Goal: Task Accomplishment & Management: Manage account settings

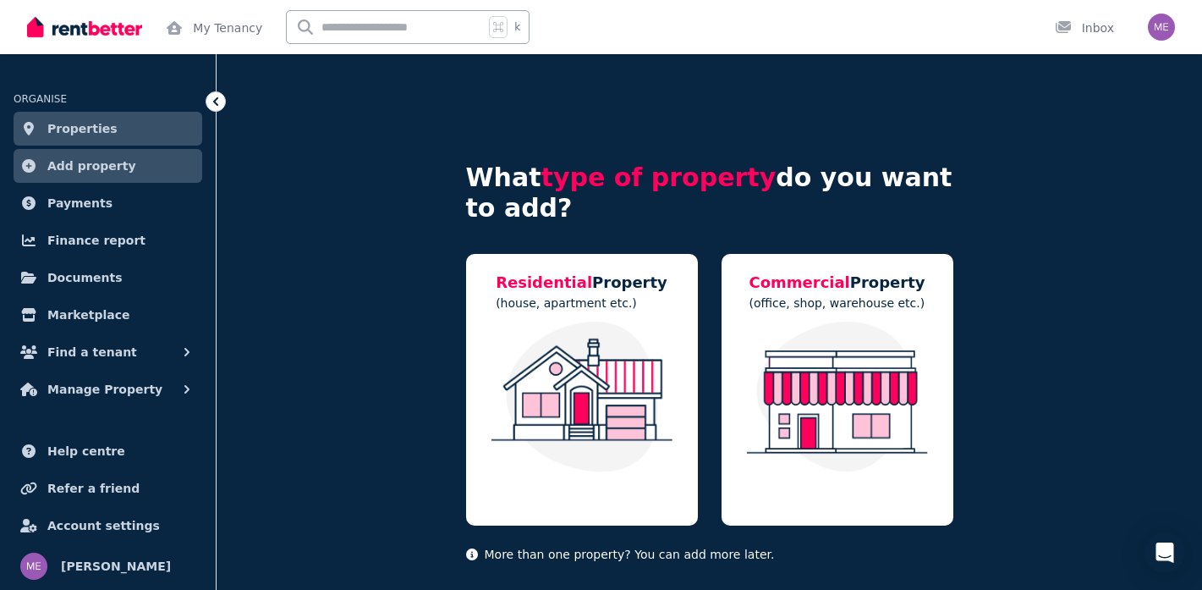
click at [1173, 24] on img "button" at bounding box center [1161, 27] width 27 height 27
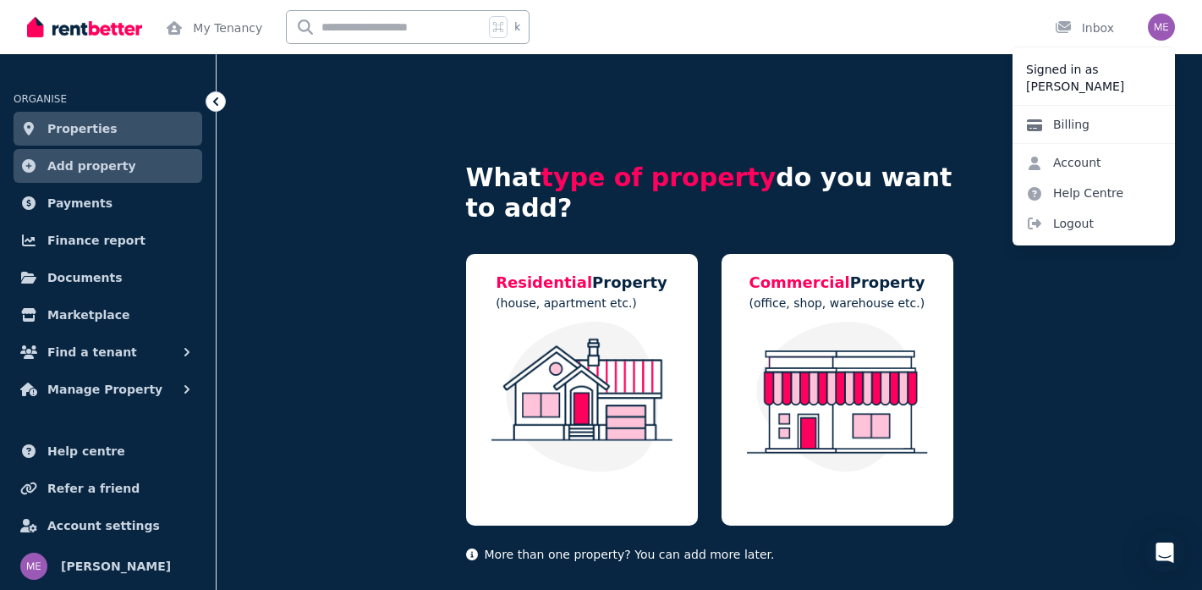
click at [1090, 132] on link "Billing" at bounding box center [1058, 124] width 91 height 30
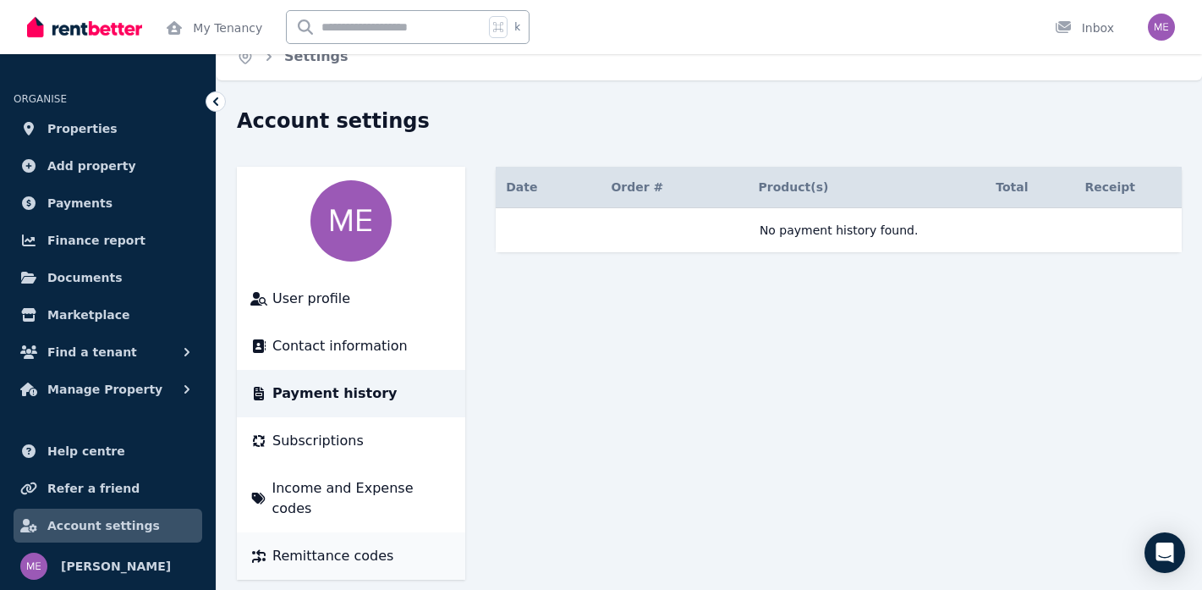
scroll to position [21, 0]
click at [102, 376] on button "Manage Property" at bounding box center [108, 389] width 189 height 34
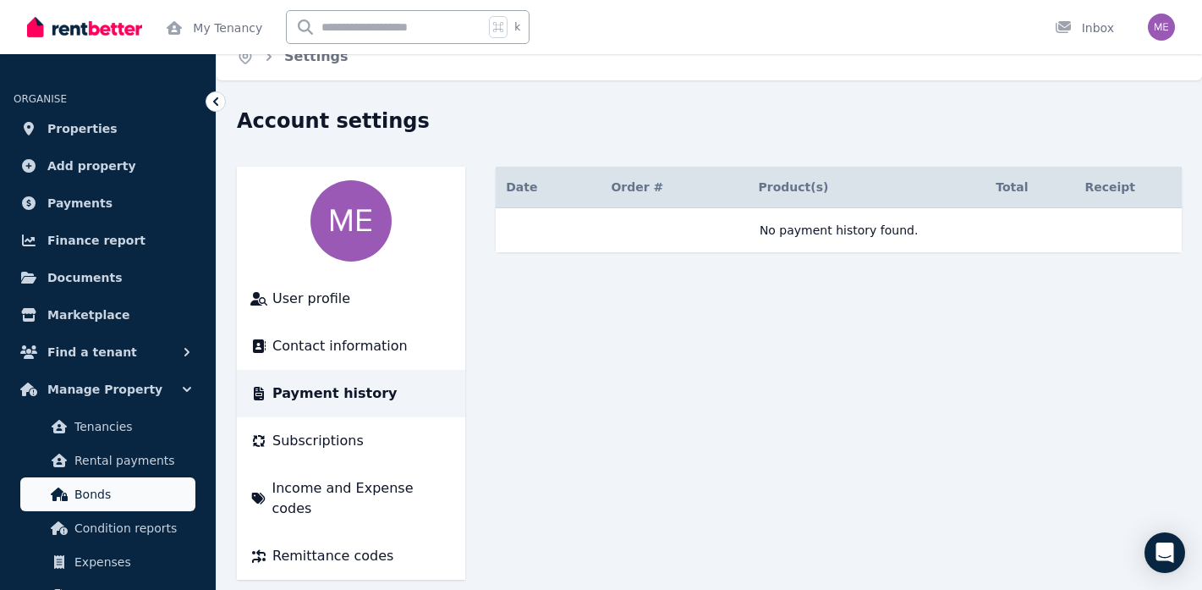
click at [116, 495] on span "Bonds" at bounding box center [131, 494] width 114 height 20
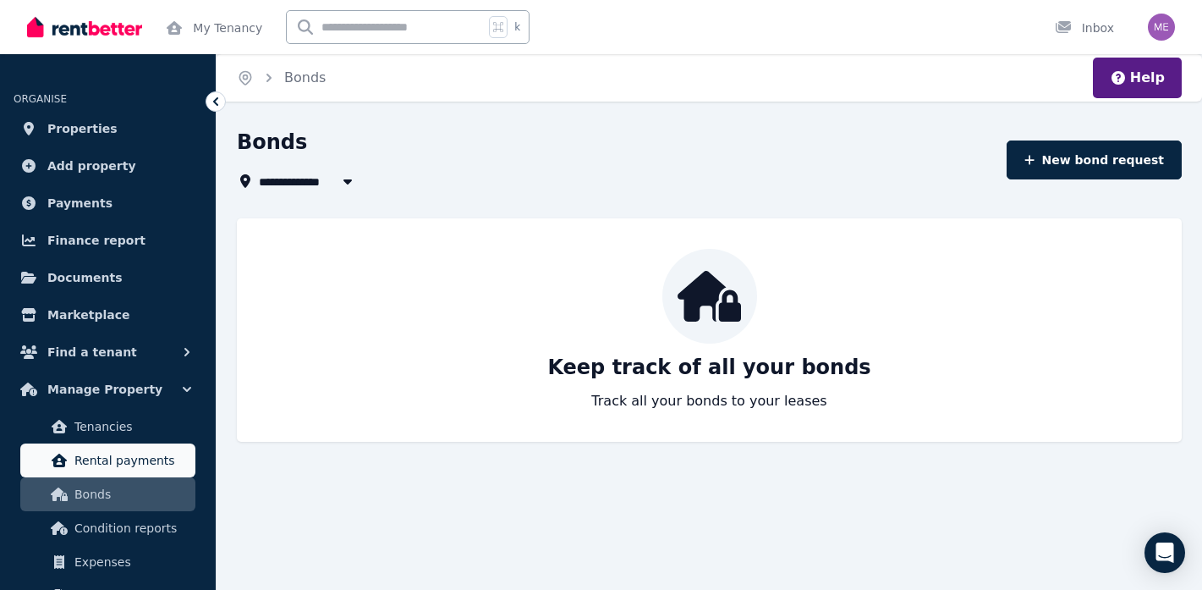
click at [132, 462] on span "Rental payments" at bounding box center [131, 460] width 114 height 20
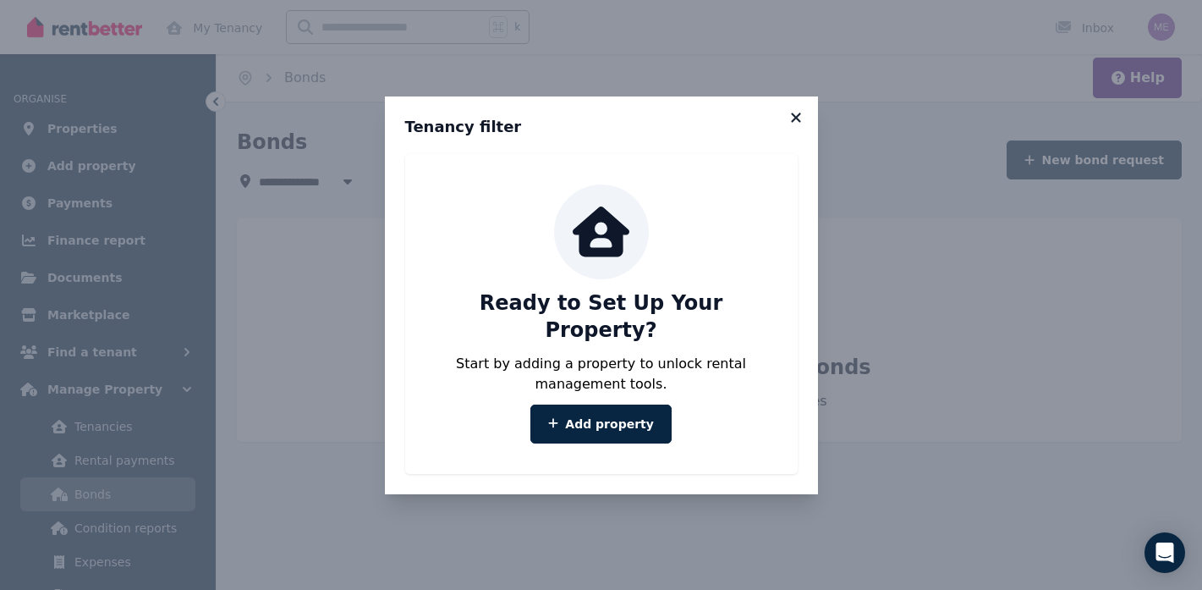
click at [800, 122] on icon at bounding box center [795, 117] width 9 height 9
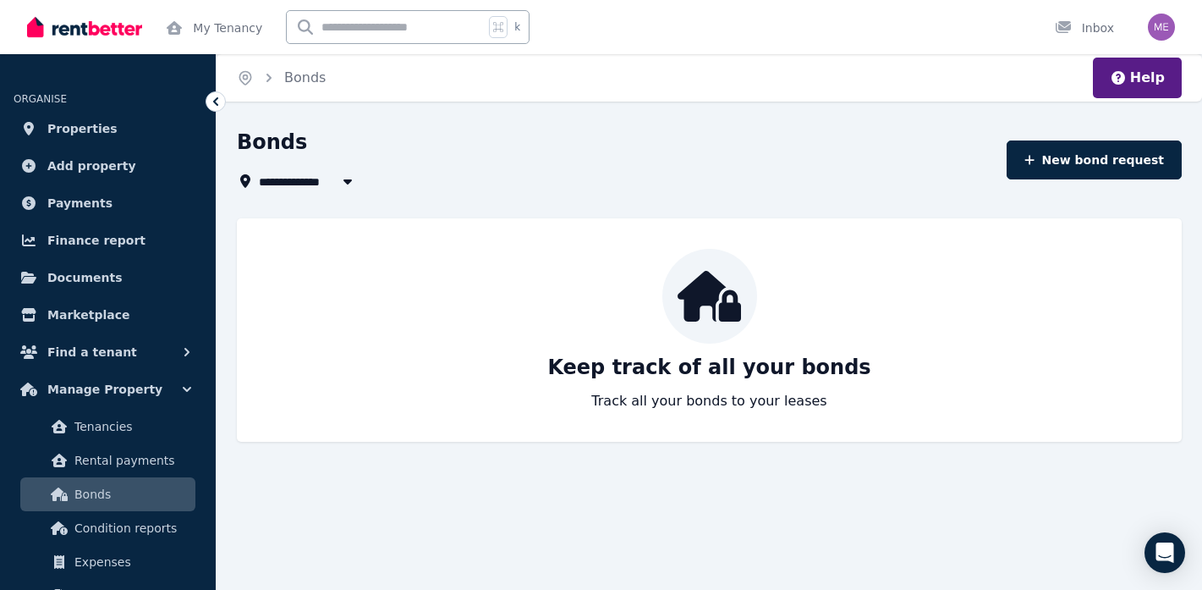
click at [708, 327] on div at bounding box center [709, 296] width 95 height 95
click at [150, 456] on span "Rental payments" at bounding box center [131, 460] width 114 height 20
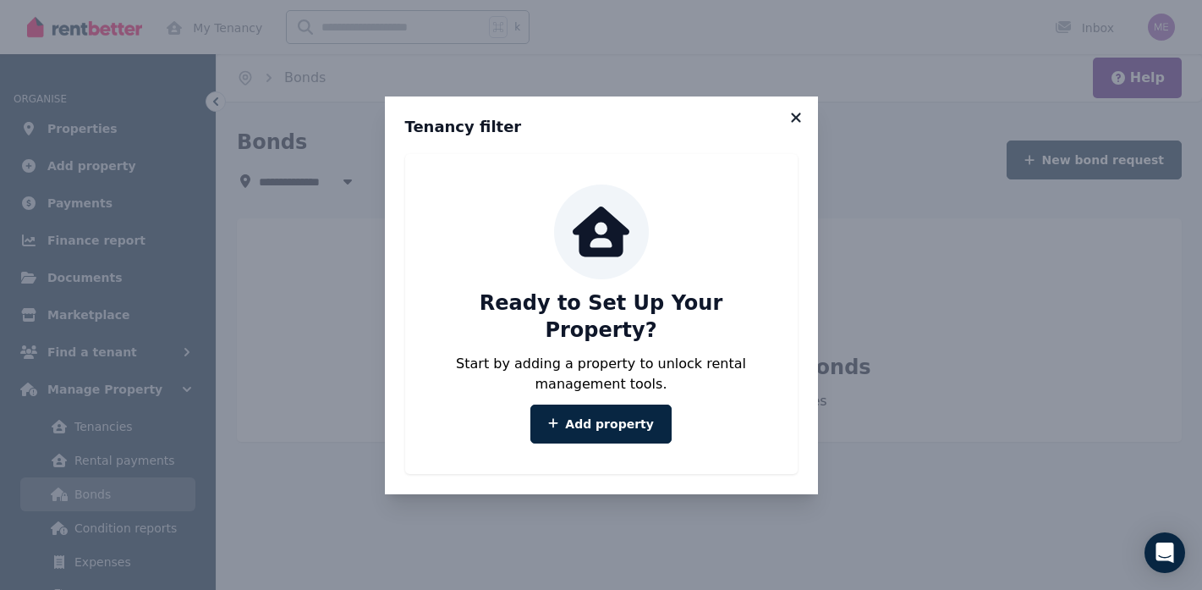
click at [793, 125] on icon at bounding box center [796, 117] width 17 height 15
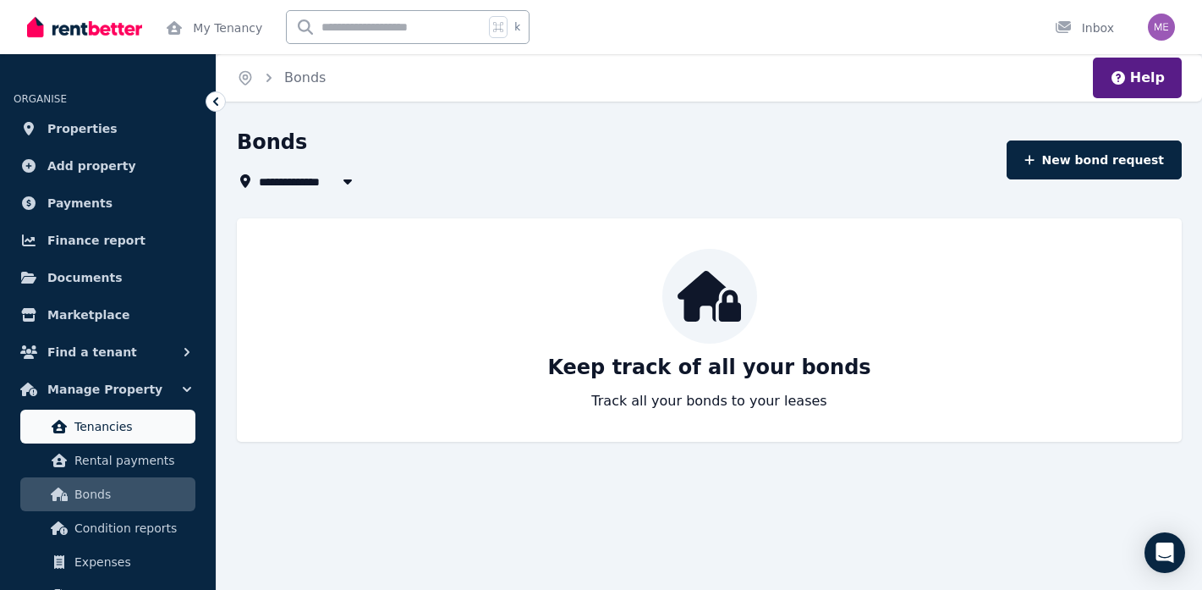
click at [82, 427] on span "Tenancies" at bounding box center [131, 426] width 114 height 20
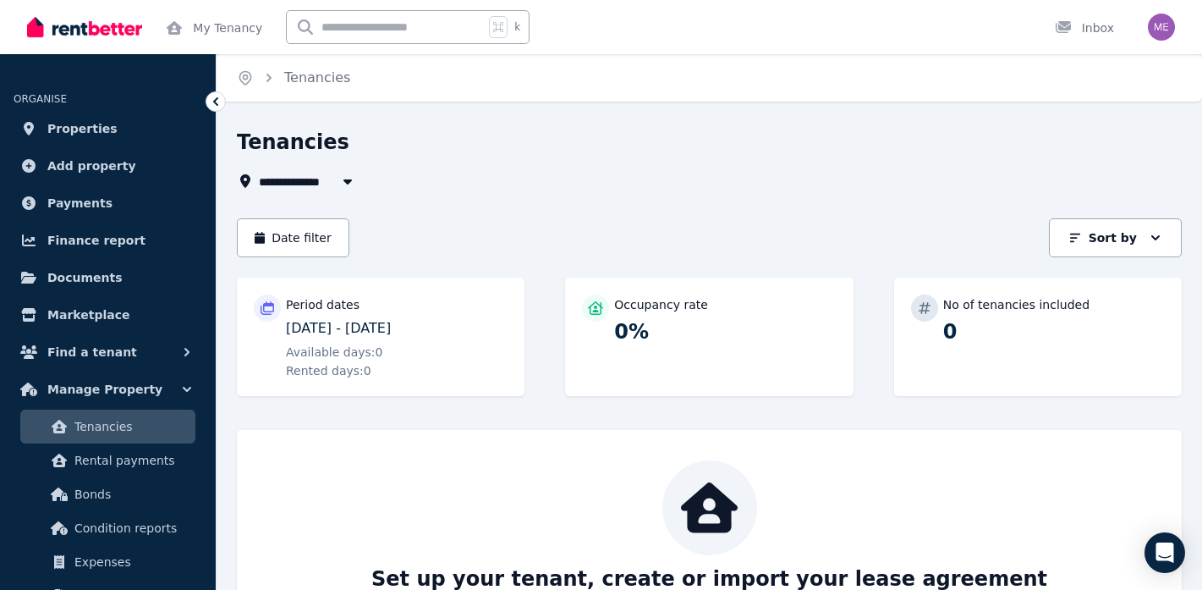
click at [355, 337] on p "[DATE] - [DATE]" at bounding box center [397, 328] width 222 height 20
click at [273, 291] on div "Period dates [DATE] - [DATE] Available days: 0 Rented days: 0" at bounding box center [381, 337] width 288 height 118
click at [267, 313] on icon at bounding box center [267, 308] width 17 height 14
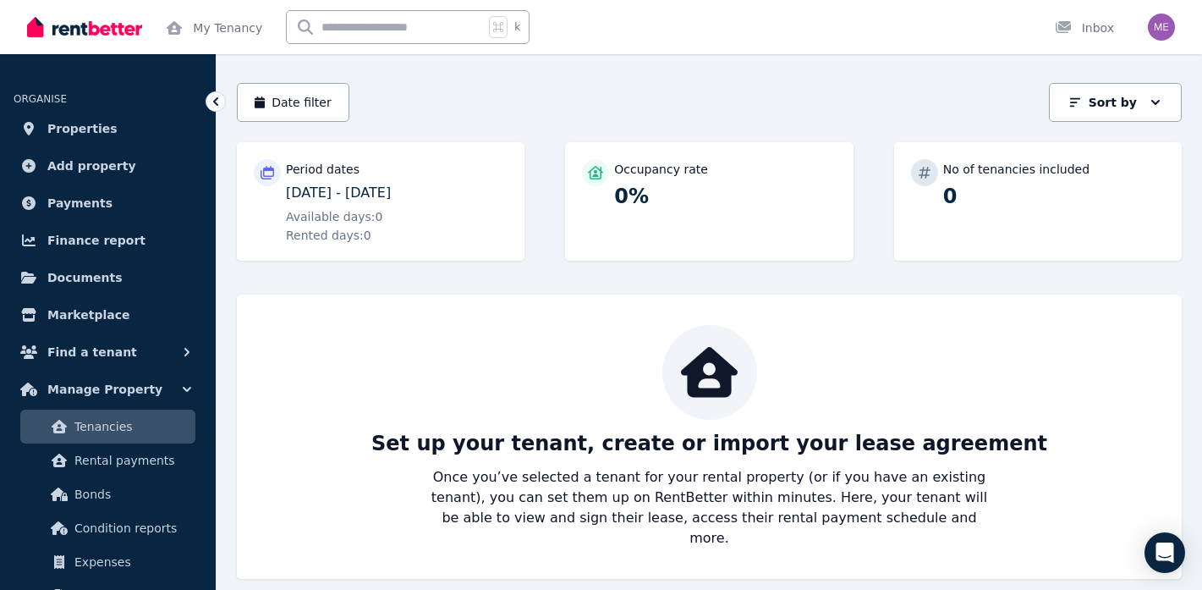
scroll to position [135, 0]
click at [180, 563] on span "Expenses" at bounding box center [131, 562] width 114 height 20
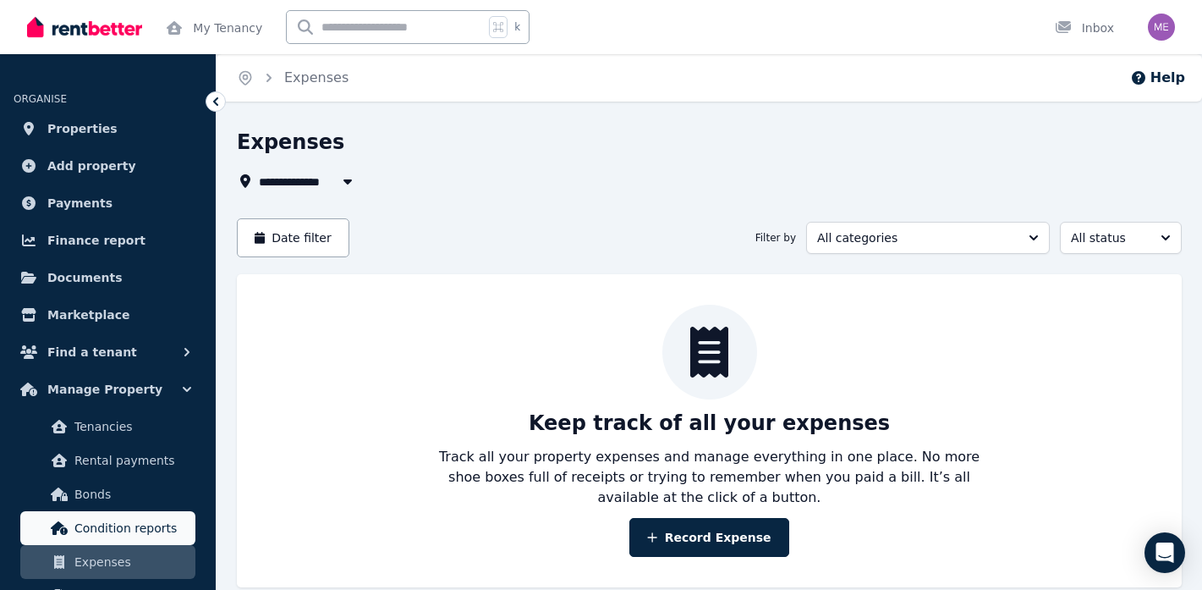
click at [158, 529] on span "Condition reports" at bounding box center [131, 528] width 114 height 20
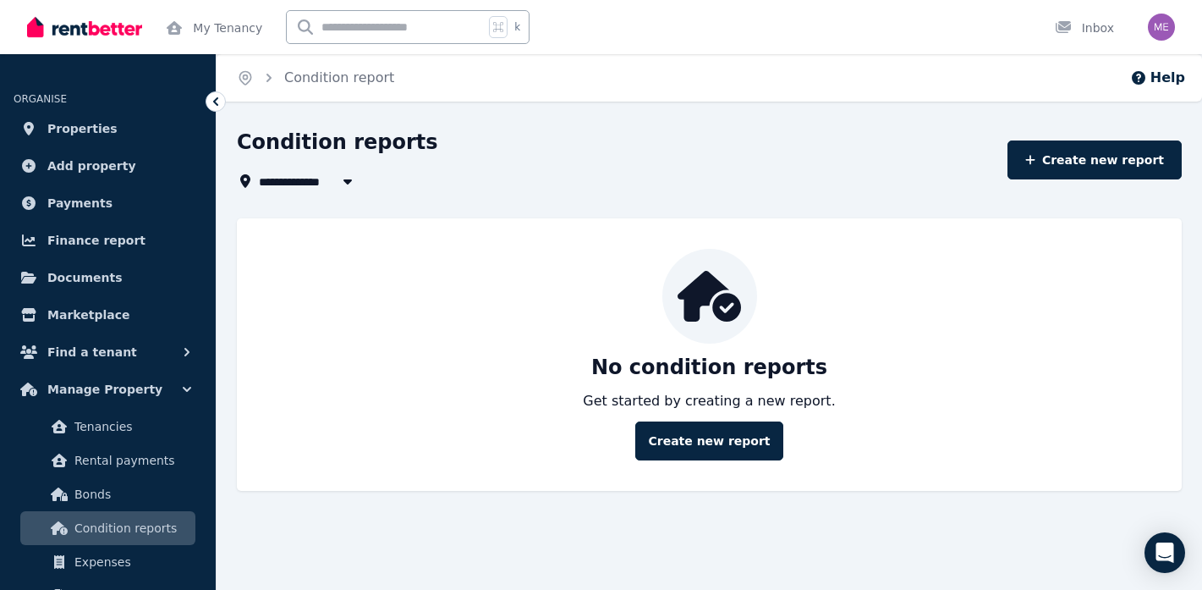
click at [1168, 36] on img "button" at bounding box center [1161, 27] width 27 height 27
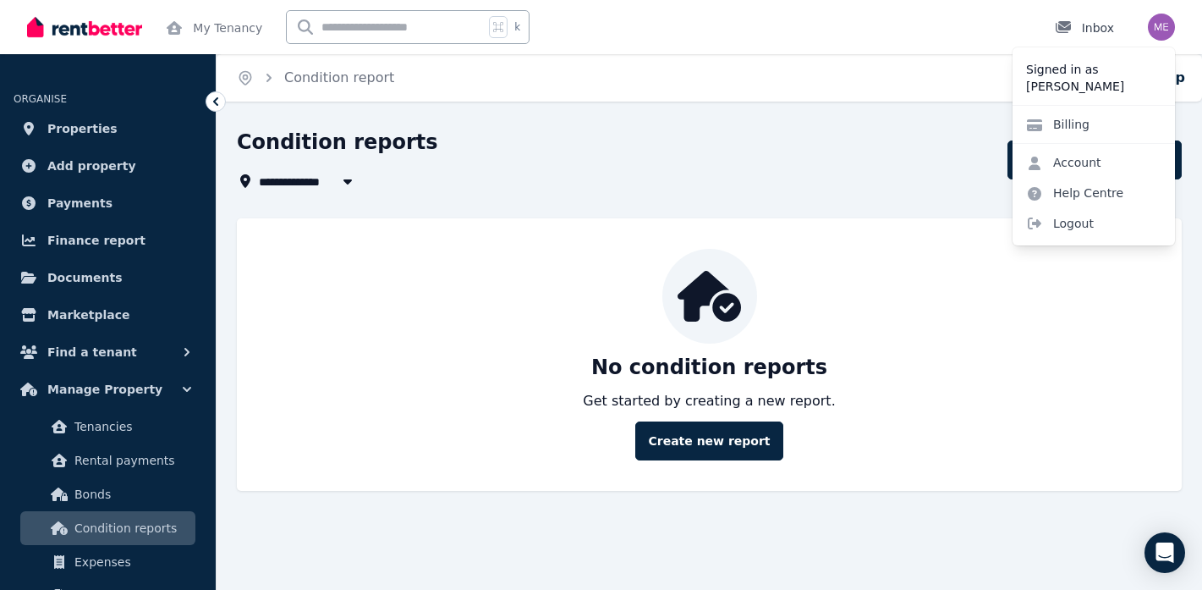
click at [1101, 38] on link "Inbox" at bounding box center [1085, 27] width 66 height 54
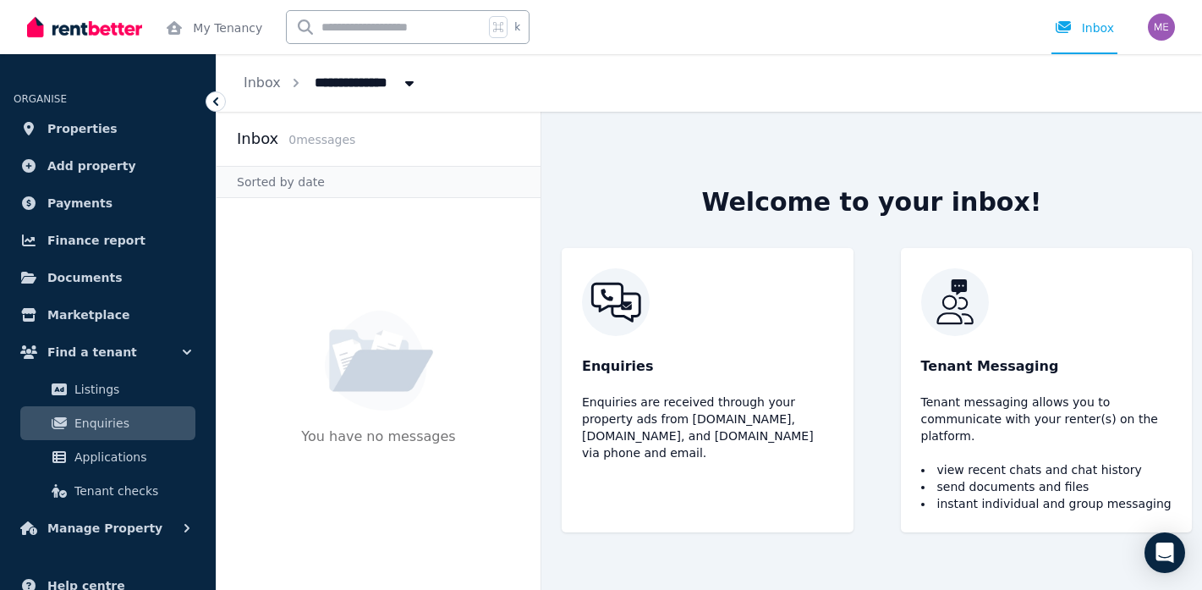
click at [1165, 29] on img "button" at bounding box center [1161, 27] width 27 height 27
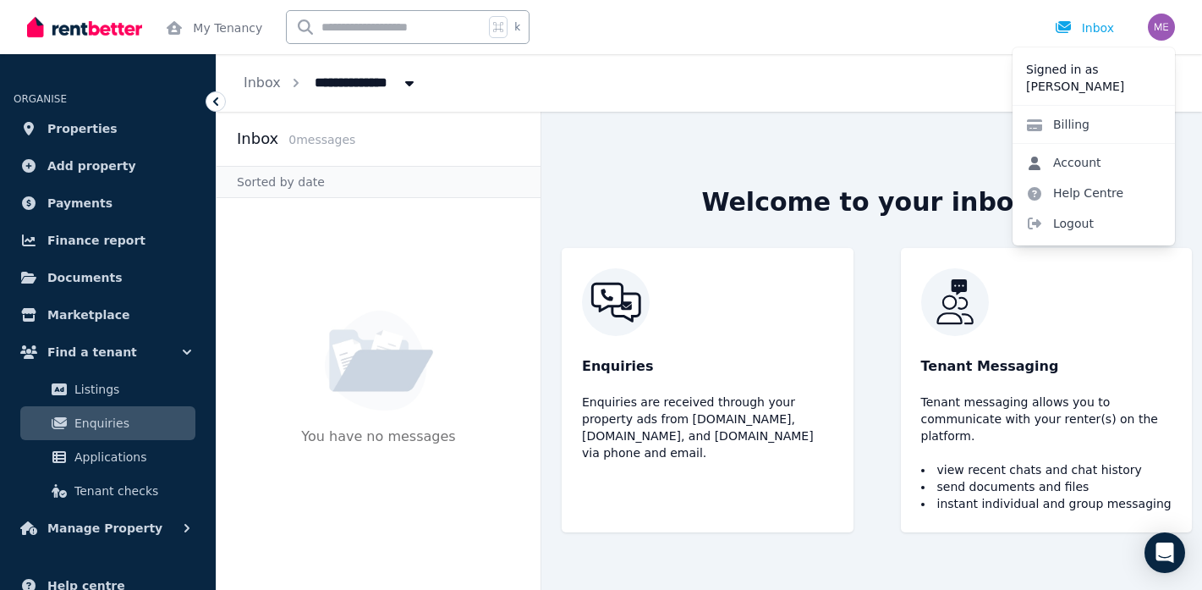
click at [1085, 168] on link "Account" at bounding box center [1064, 162] width 102 height 30
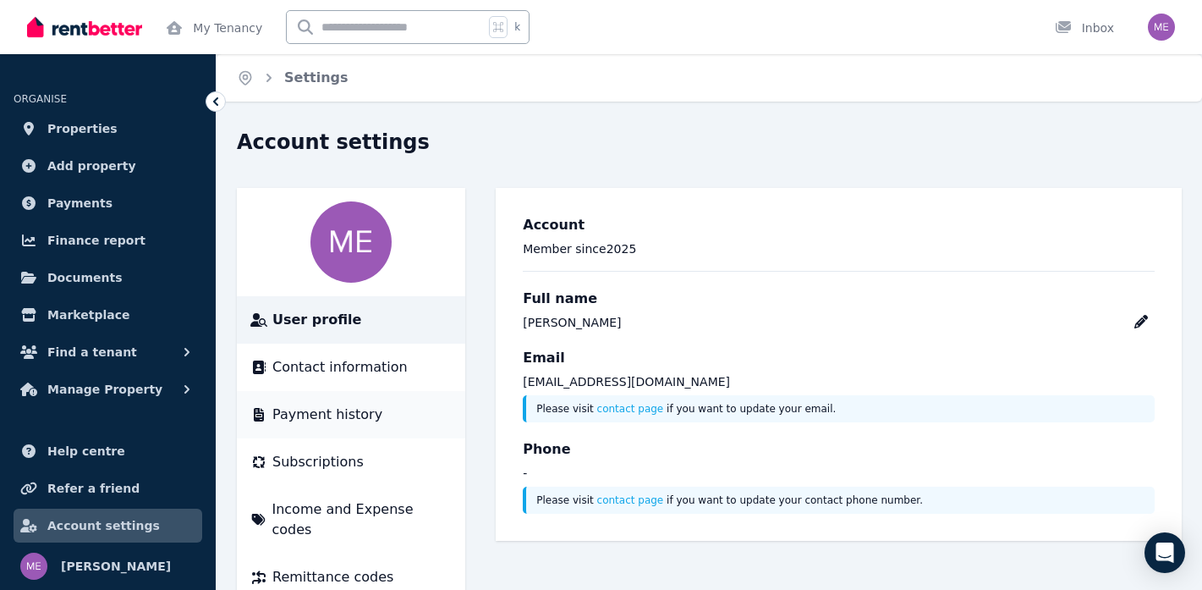
click at [354, 426] on li "Payment history" at bounding box center [351, 414] width 228 height 47
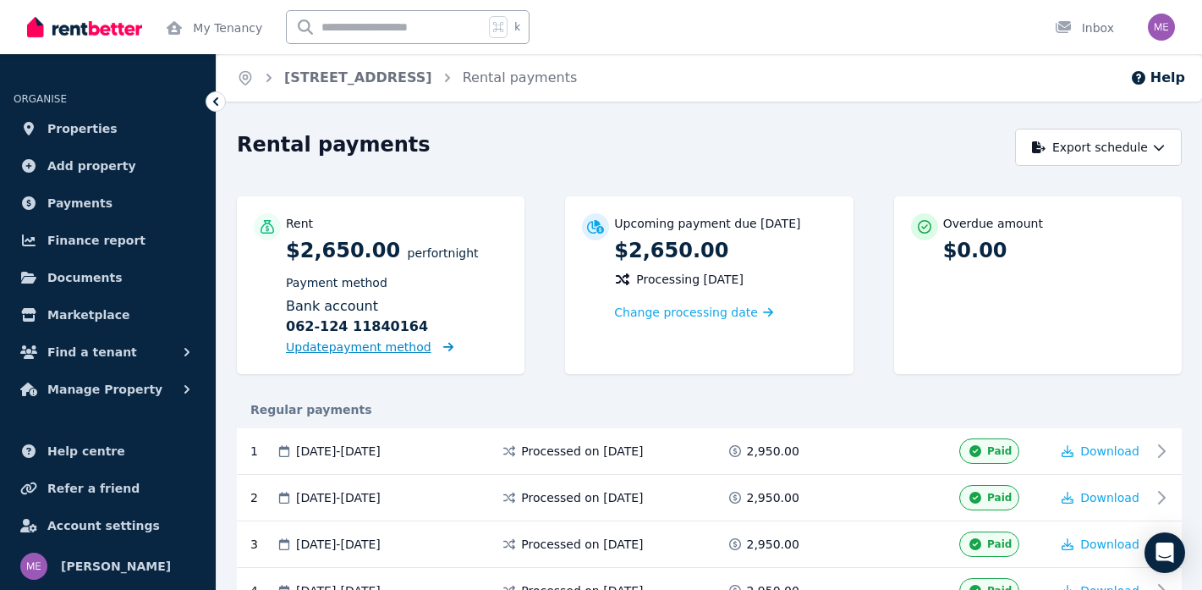
click at [371, 350] on span "Update payment method" at bounding box center [359, 347] width 146 height 14
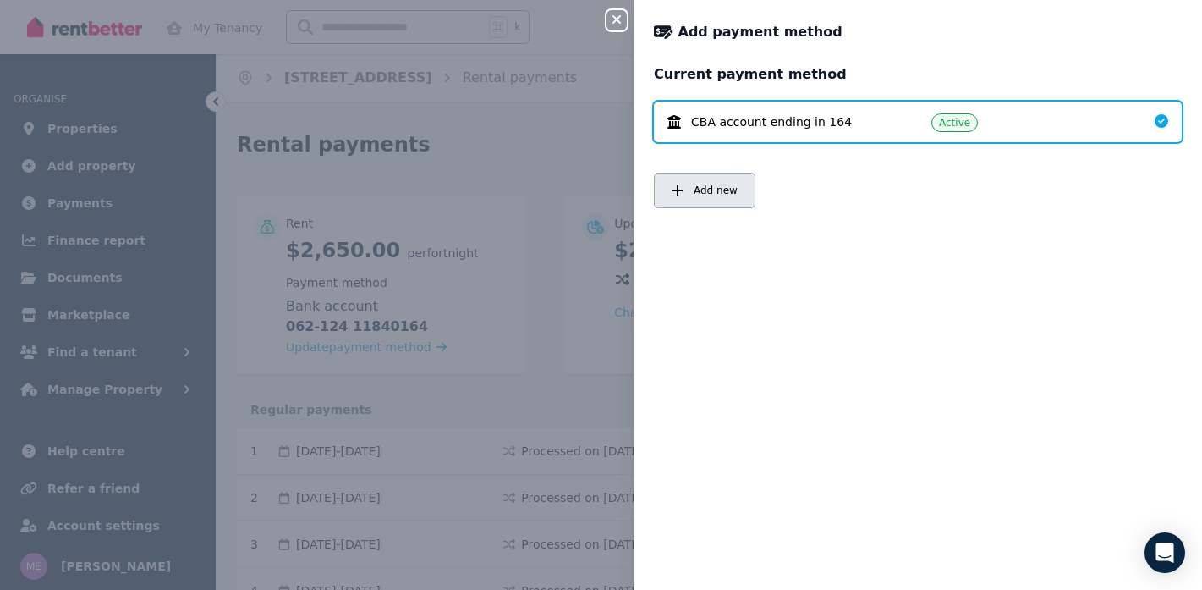
click at [708, 206] on button "Add new" at bounding box center [705, 191] width 102 height 36
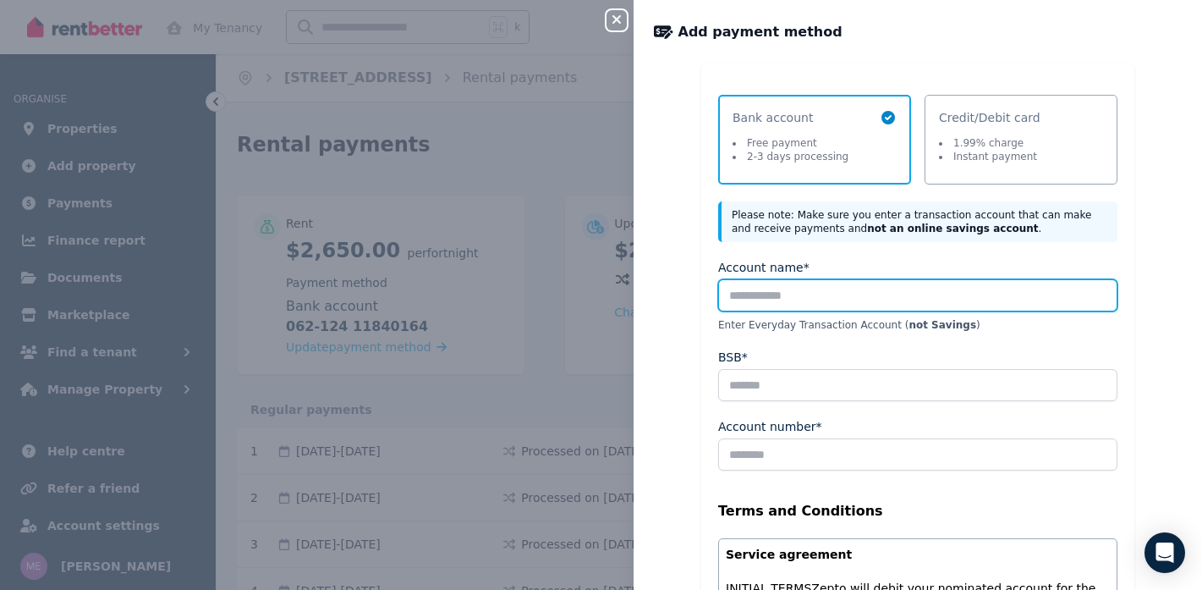
click at [838, 297] on input "Account name*" at bounding box center [917, 295] width 399 height 32
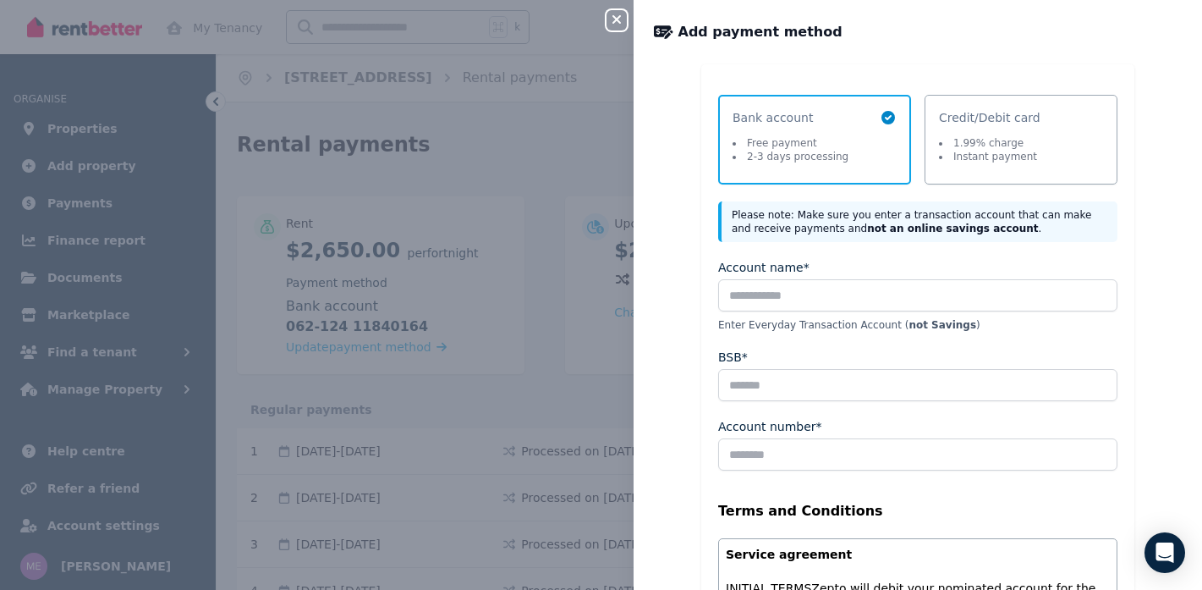
click at [609, 14] on icon "button" at bounding box center [617, 20] width 20 height 14
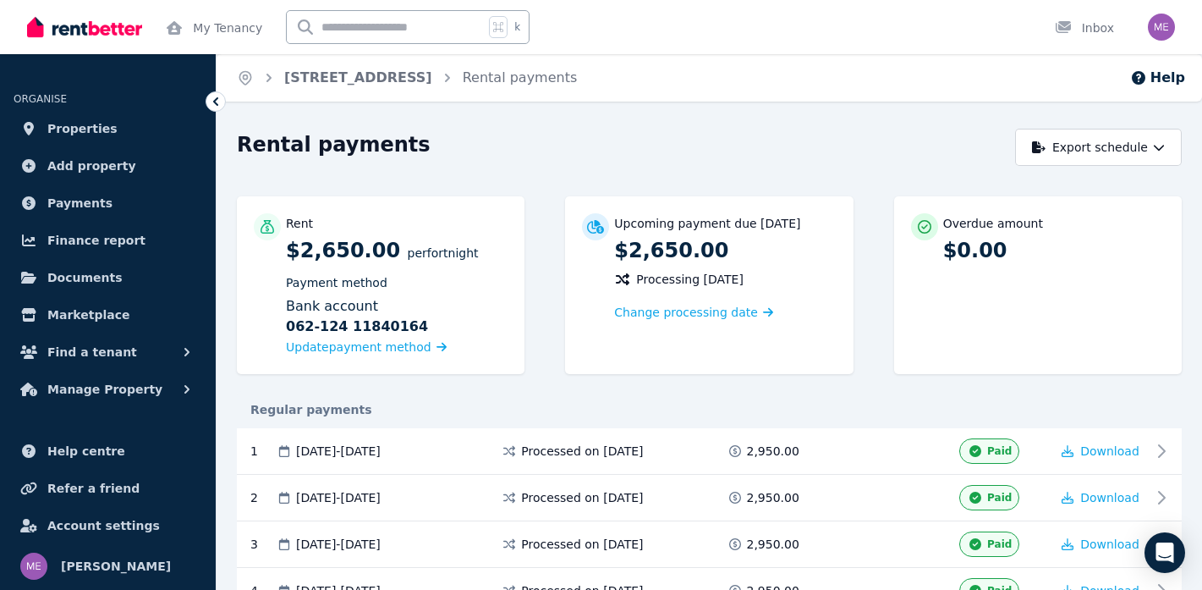
click at [1168, 25] on img "button" at bounding box center [1161, 27] width 27 height 27
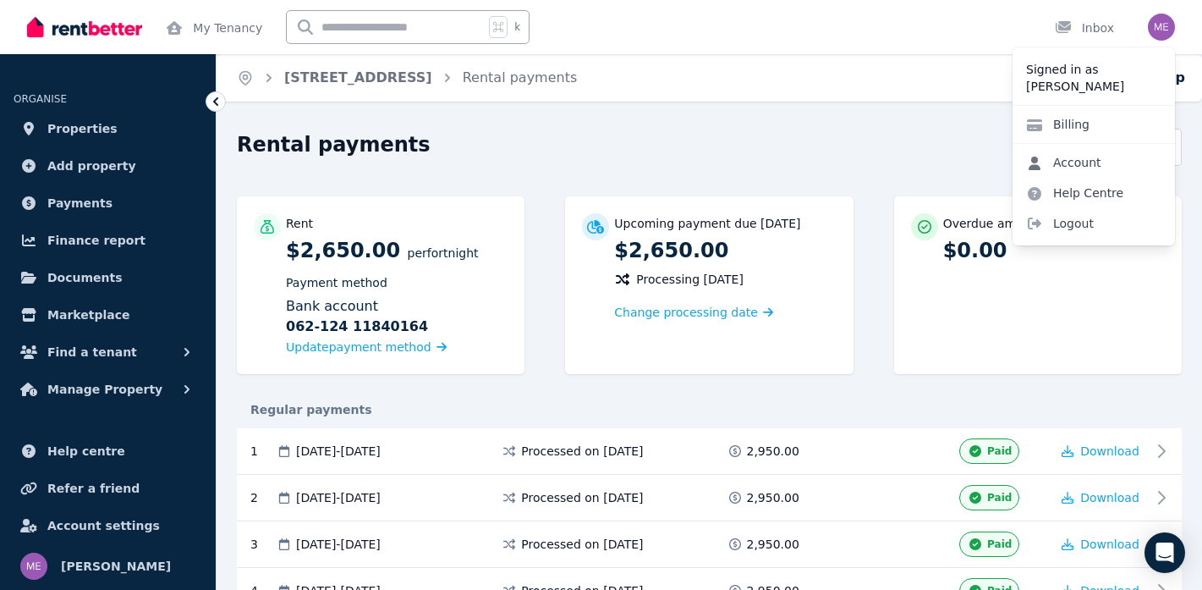
click at [1097, 161] on link "Account" at bounding box center [1064, 162] width 102 height 30
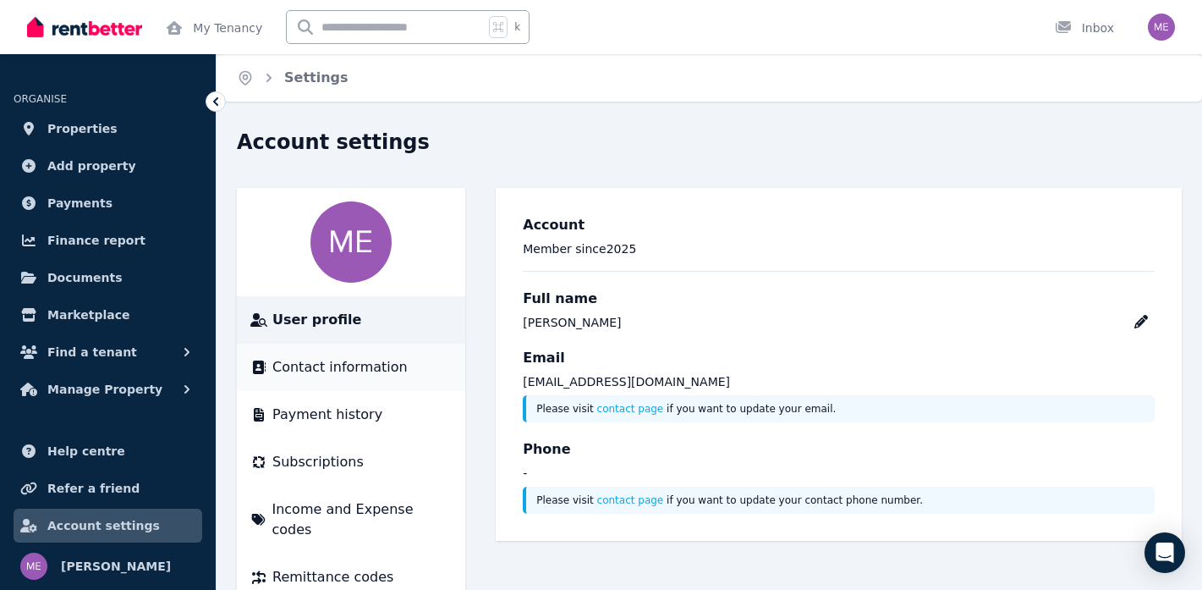
click at [401, 371] on div "Contact information" at bounding box center [350, 367] width 201 height 20
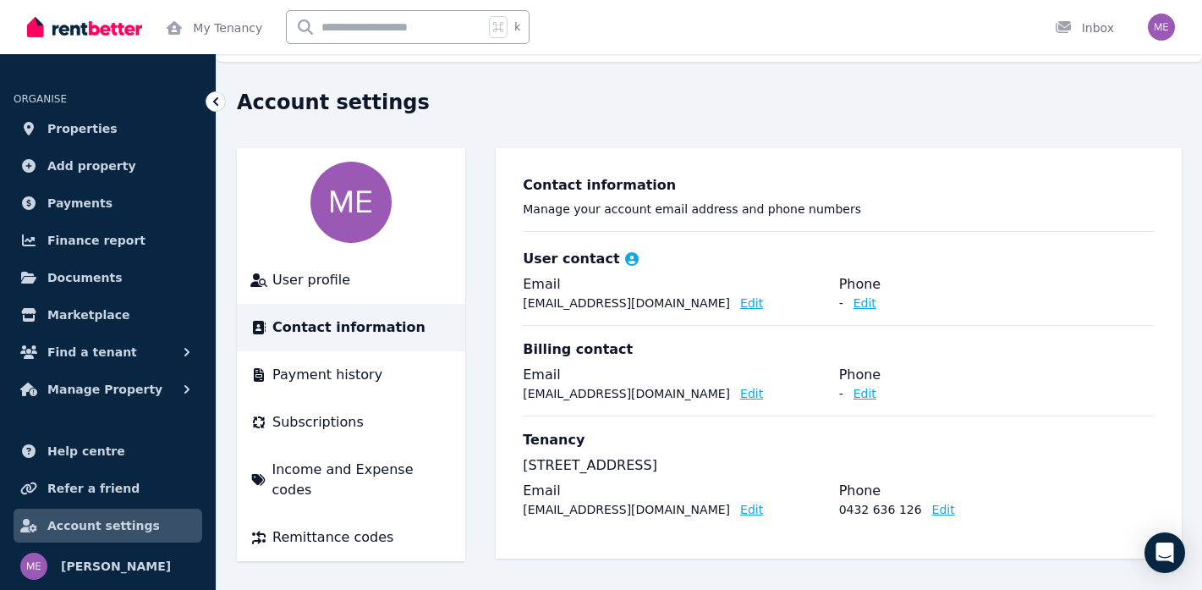
scroll to position [39, 0]
click at [345, 291] on li "User profile" at bounding box center [351, 280] width 228 height 47
click at [1173, 25] on img "button" at bounding box center [1161, 27] width 27 height 27
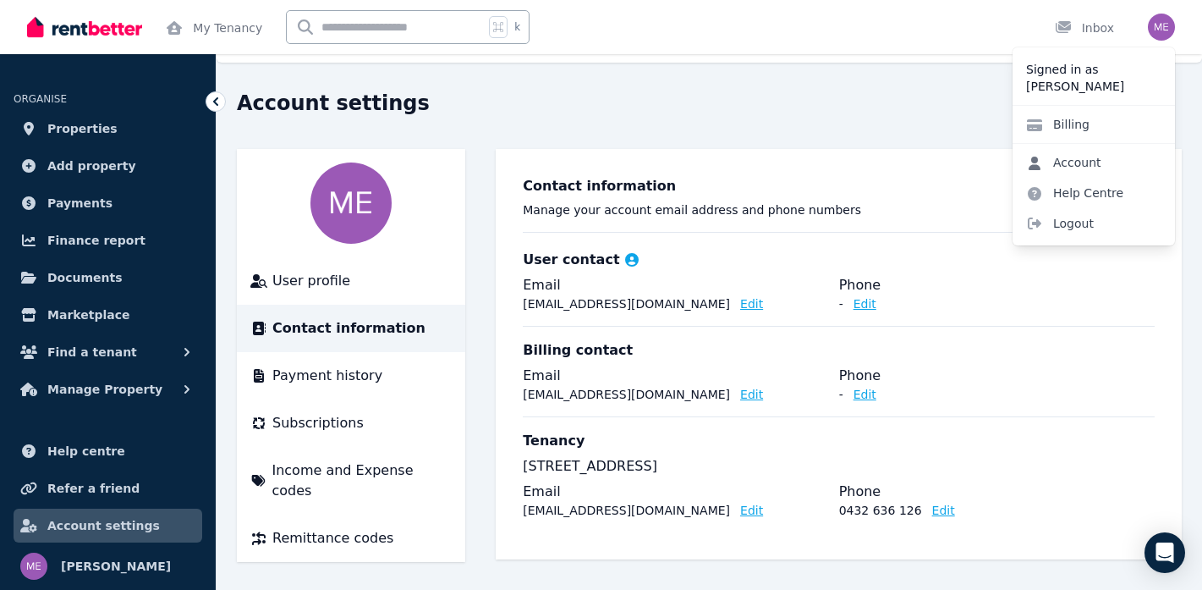
click at [1085, 157] on link "Account" at bounding box center [1064, 162] width 102 height 30
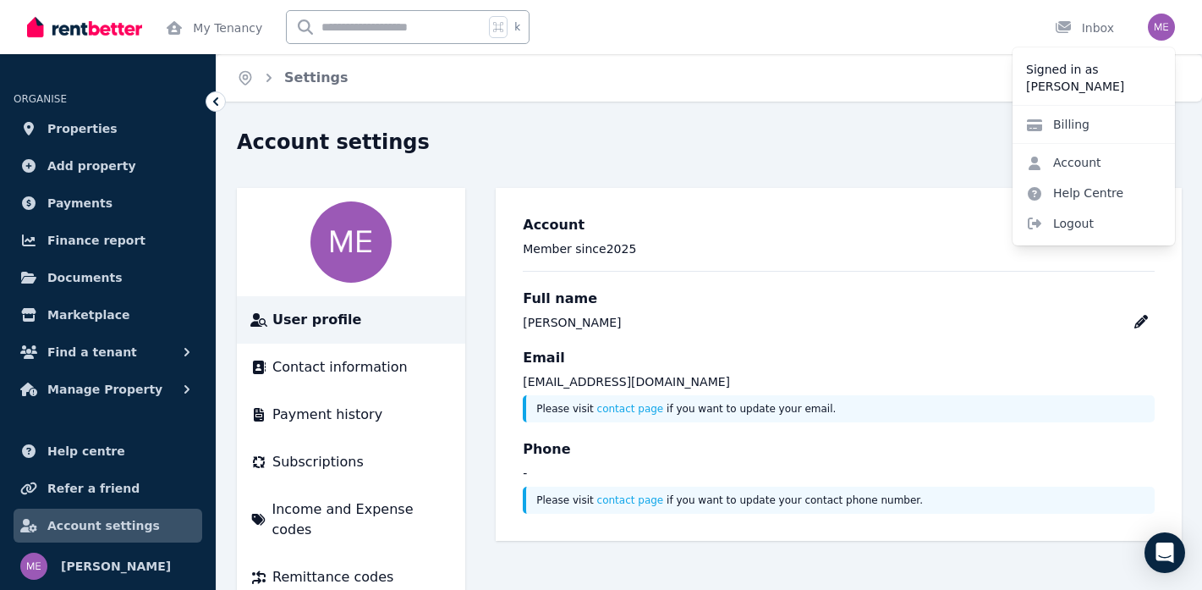
click at [316, 317] on span "User profile" at bounding box center [316, 320] width 89 height 20
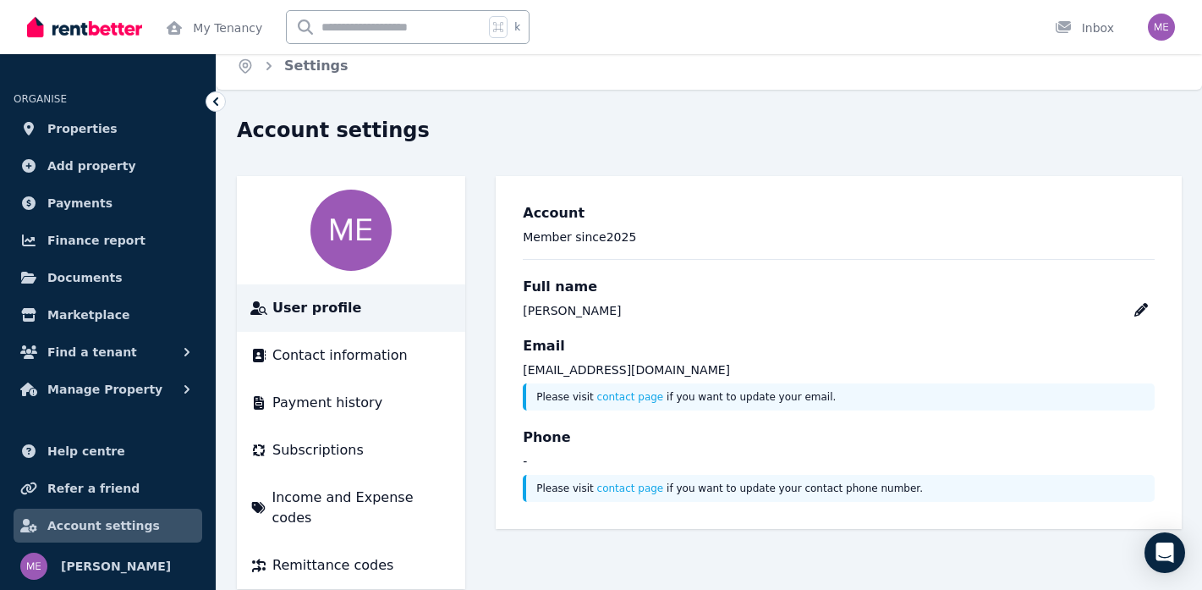
scroll to position [11, 0]
click at [413, 349] on div "Contact information" at bounding box center [350, 356] width 201 height 20
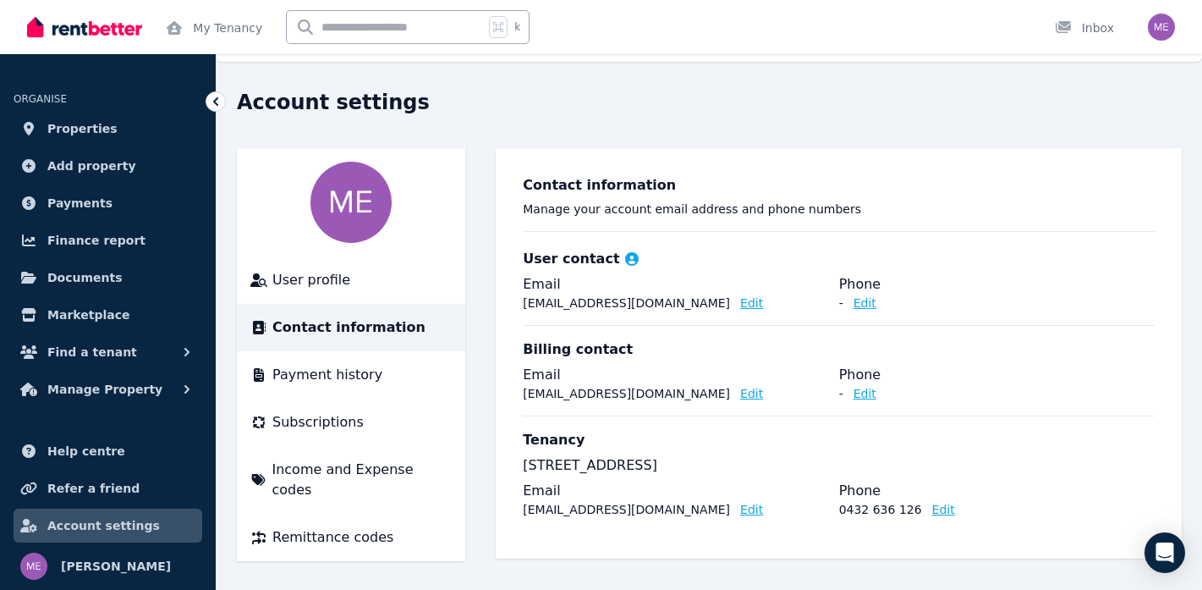
scroll to position [39, 0]
